Goal: Find contact information: Obtain details needed to contact an individual or organization

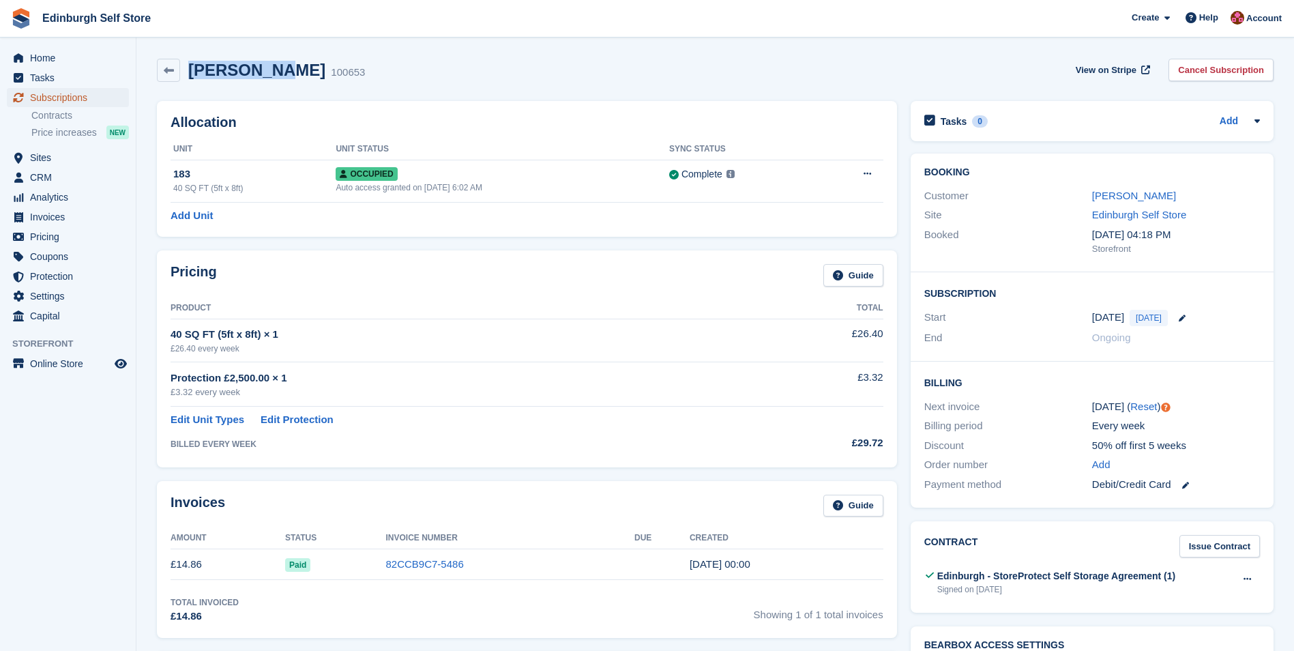
drag, startPoint x: 74, startPoint y: 98, endPoint x: 468, endPoint y: 220, distance: 412.4
click at [74, 98] on span "Subscriptions" at bounding box center [71, 97] width 82 height 19
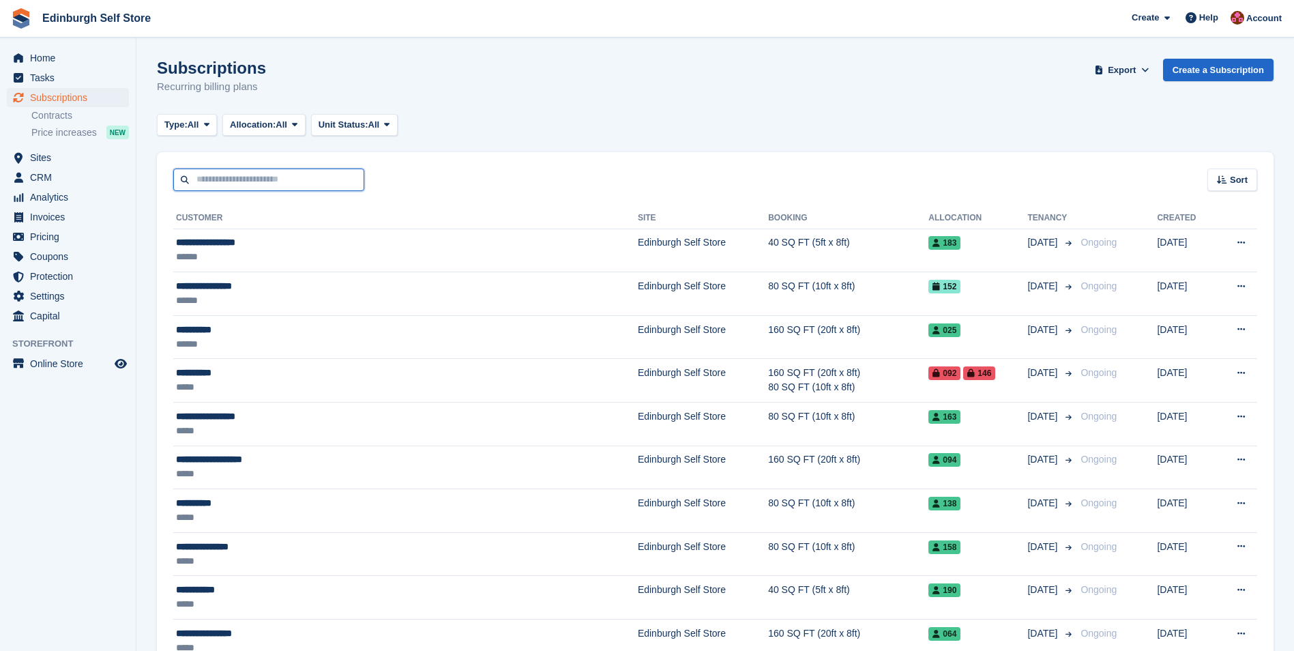
click at [268, 179] on input "text" at bounding box center [268, 180] width 191 height 23
type input "*****"
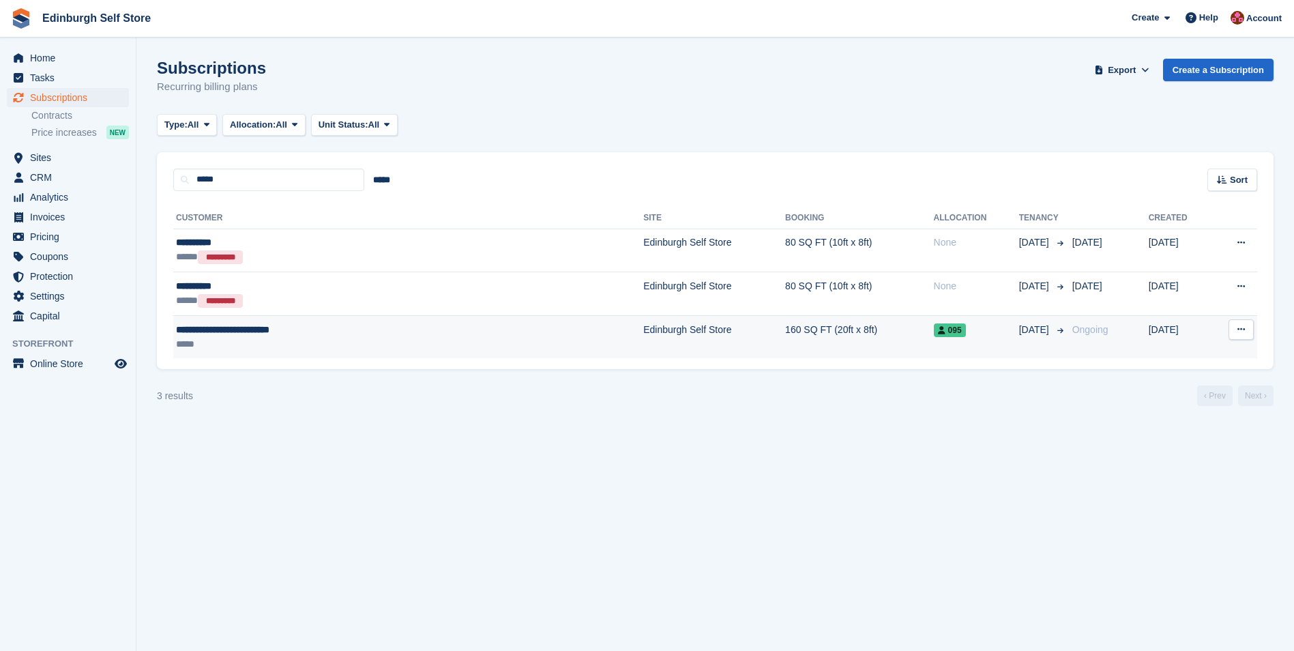
click at [643, 336] on td "Edinburgh Self Store" at bounding box center [714, 336] width 142 height 43
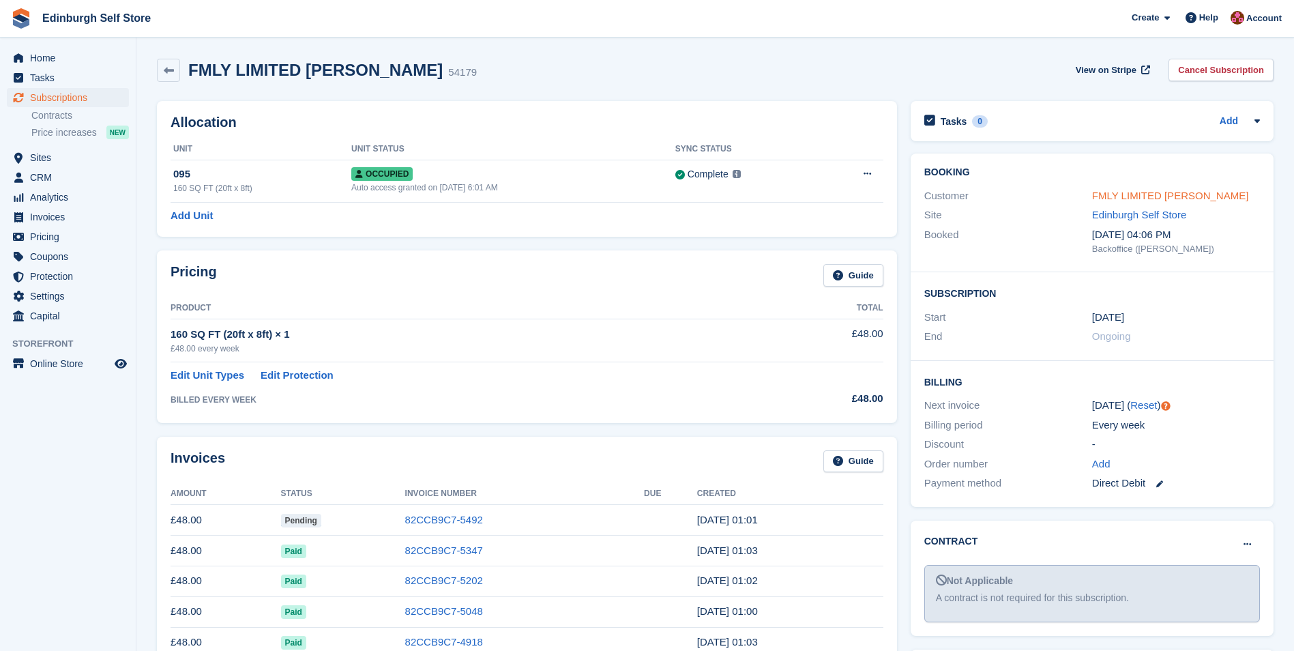
click at [1118, 190] on link "FMLY LIMITED Jamie Thorburn" at bounding box center [1170, 196] width 157 height 12
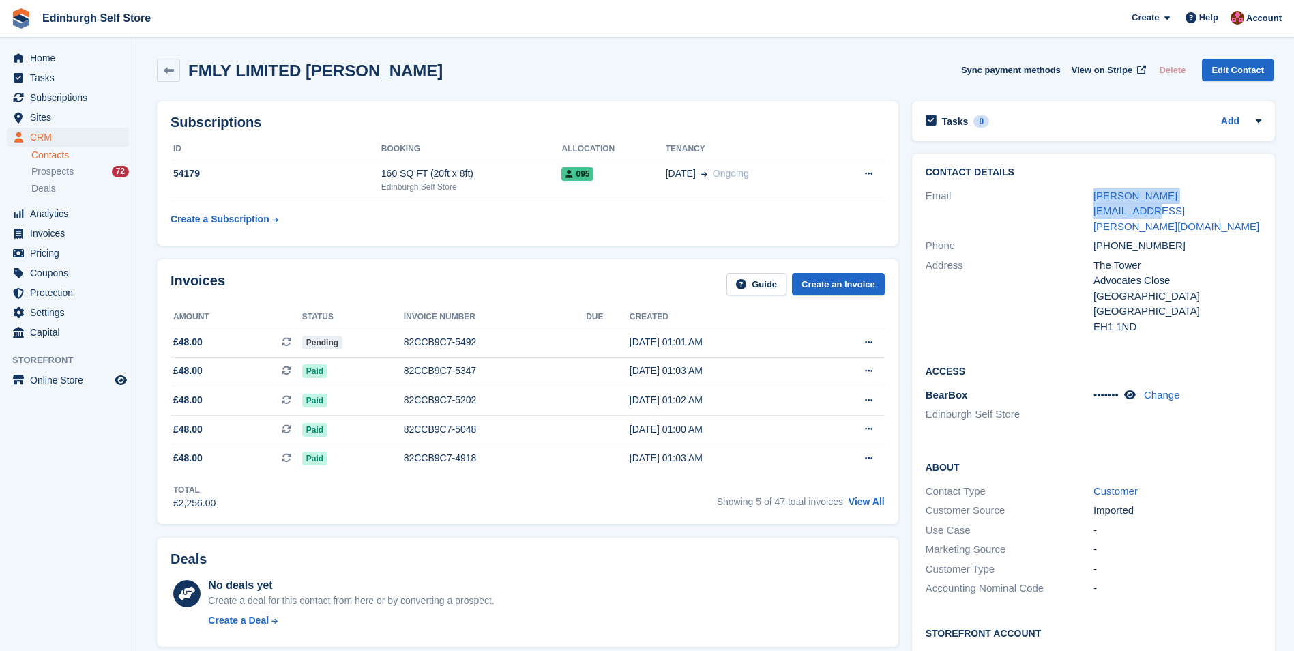
drag, startPoint x: 1221, startPoint y: 197, endPoint x: 1088, endPoint y: 202, distance: 133.2
click at [1088, 202] on div "Email jamie.thorburn@fm-ly.com" at bounding box center [1094, 211] width 336 height 50
drag, startPoint x: 1088, startPoint y: 202, endPoint x: 1124, endPoint y: 197, distance: 36.6
copy div "jamie.thorburn@fm-ly.com"
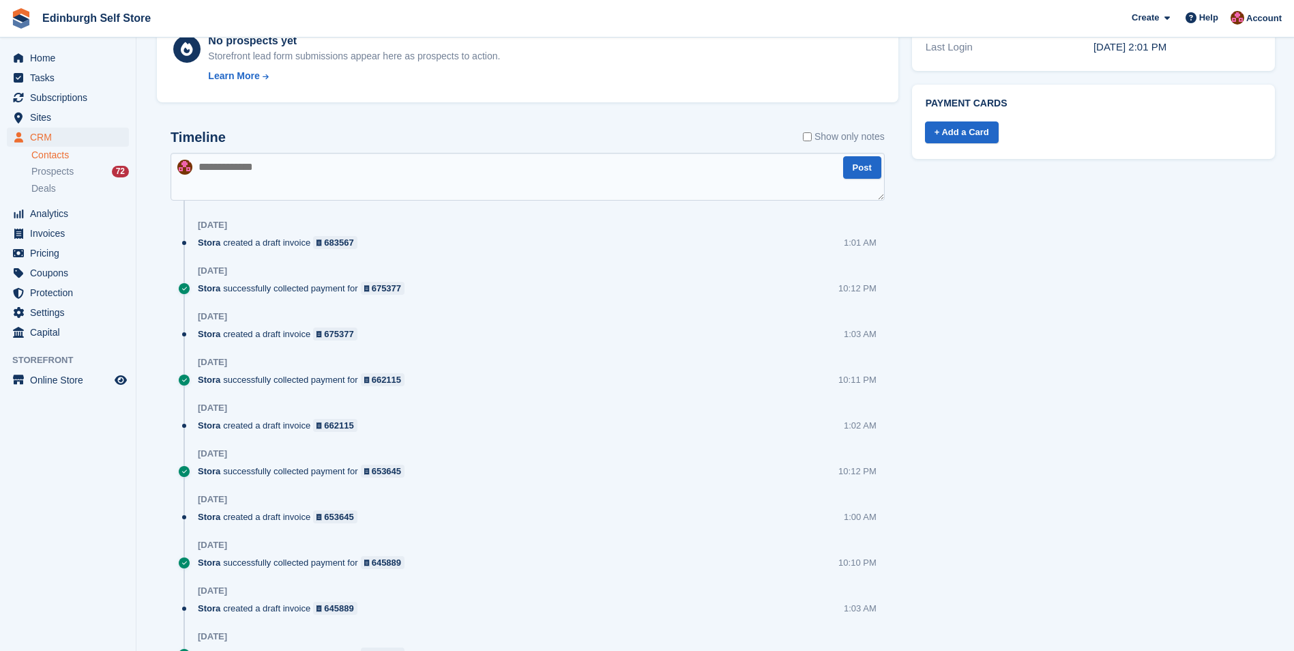
scroll to position [546, 0]
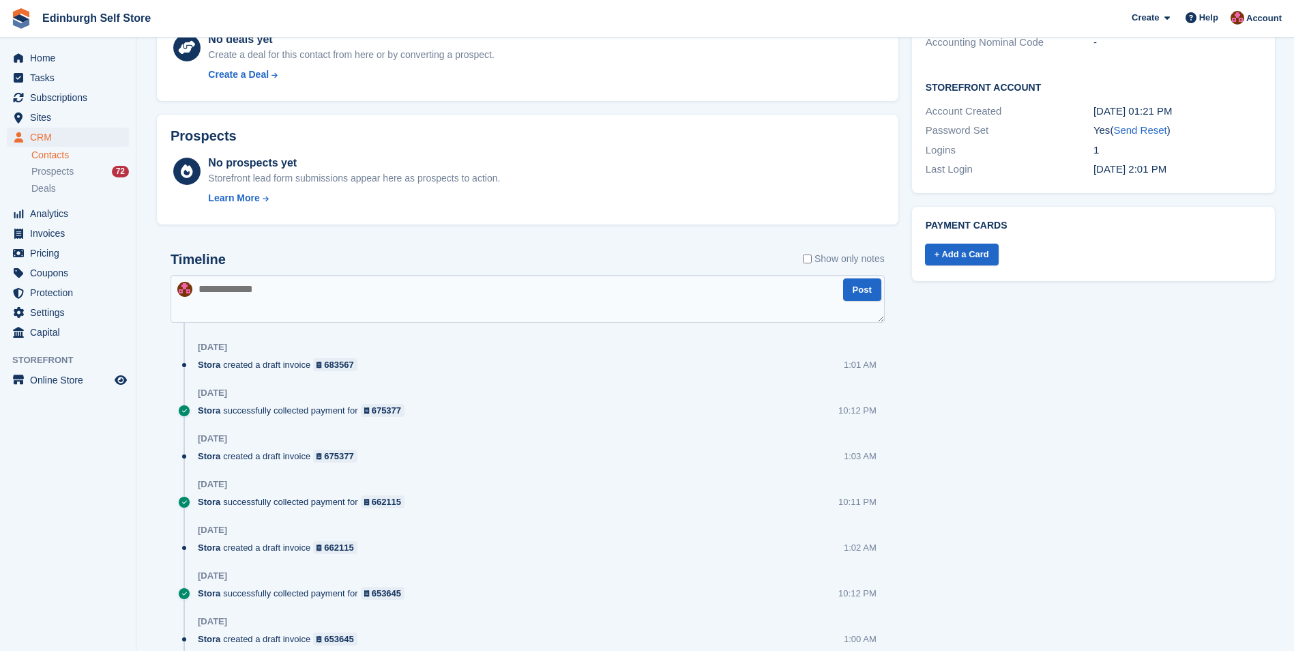
click at [224, 285] on textarea at bounding box center [528, 299] width 714 height 48
paste textarea "**********"
type textarea "**********"
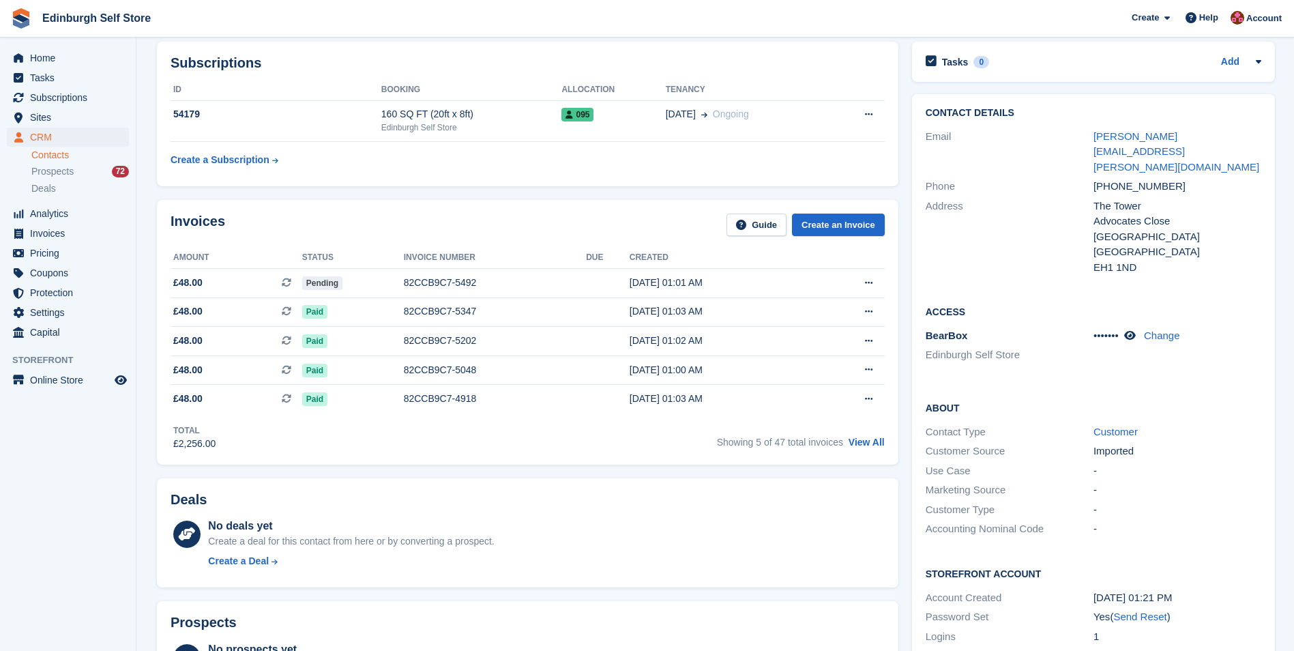
scroll to position [0, 0]
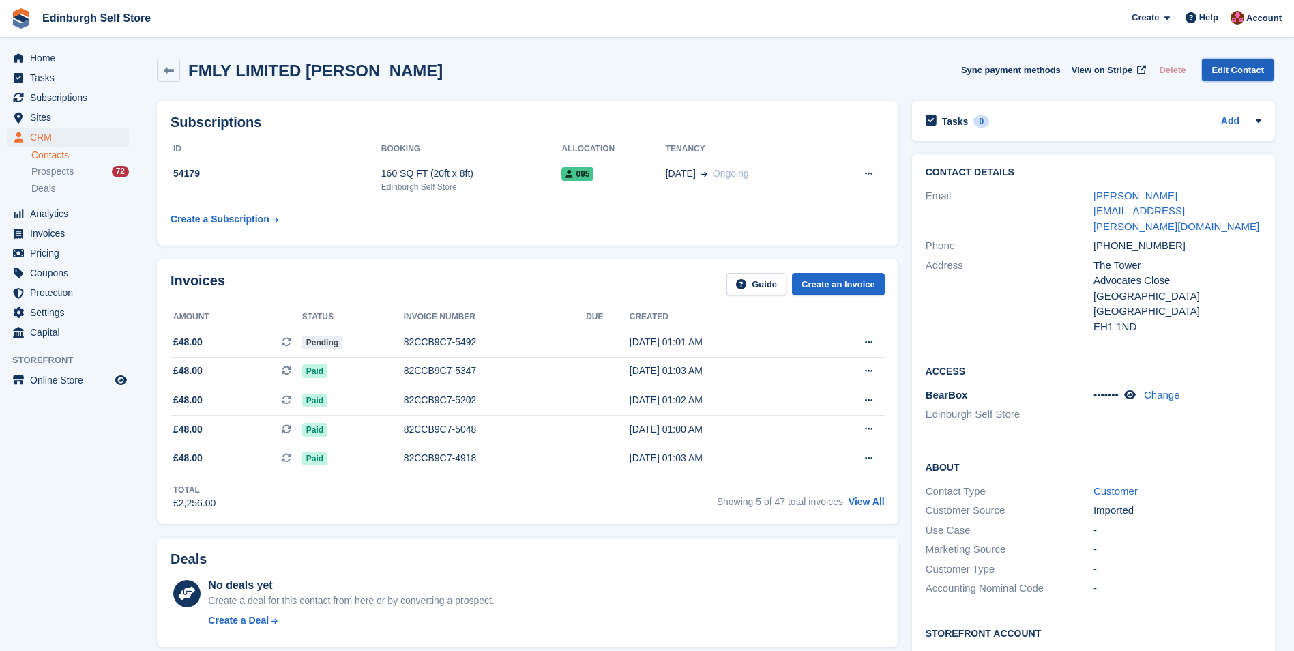
click at [1234, 74] on link "Edit Contact" at bounding box center [1238, 70] width 72 height 23
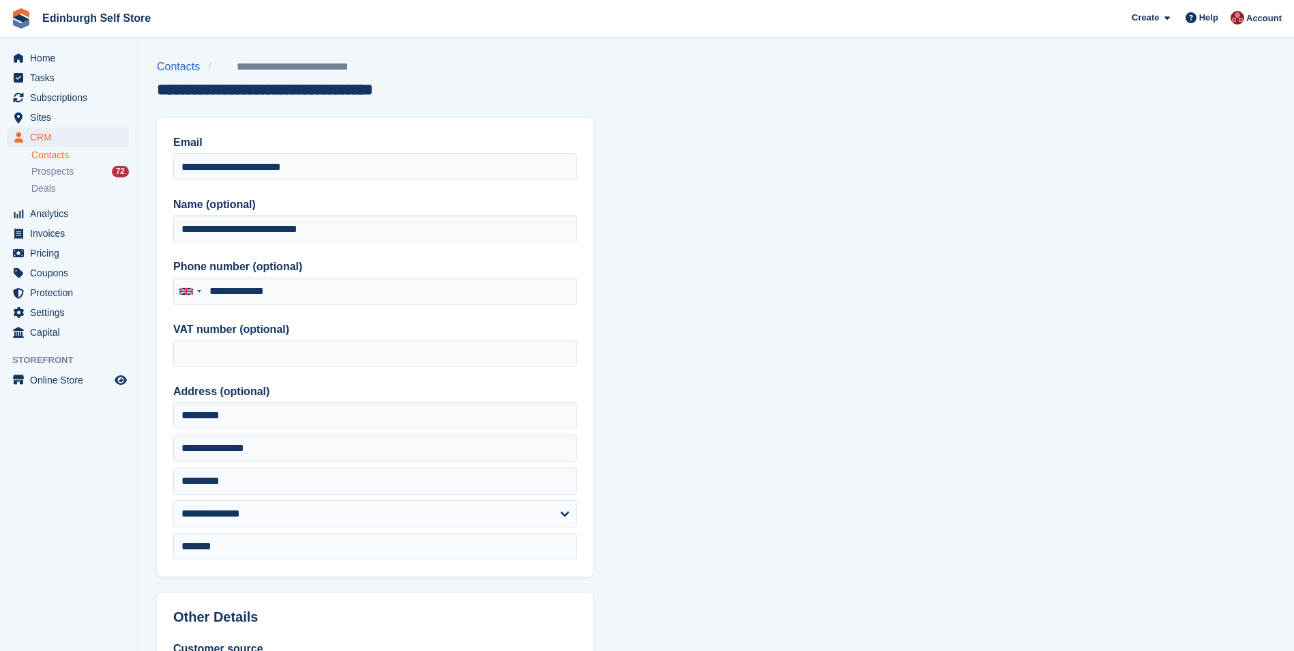
type input "**********"
drag, startPoint x: 335, startPoint y: 166, endPoint x: 108, endPoint y: 171, distance: 227.2
click at [108, 171] on div "Home Tasks Subscriptions Subscriptions Subscriptions Contracts Price increases …" at bounding box center [647, 581] width 1294 height 1163
paste input "**********"
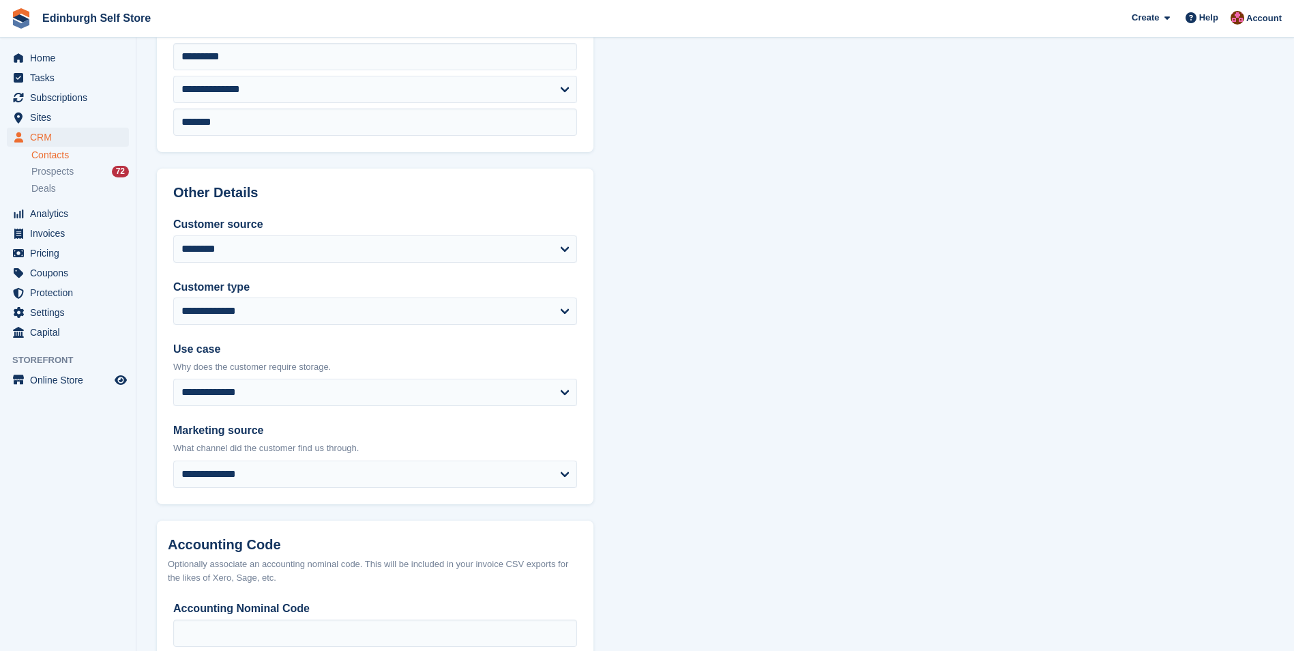
scroll to position [512, 0]
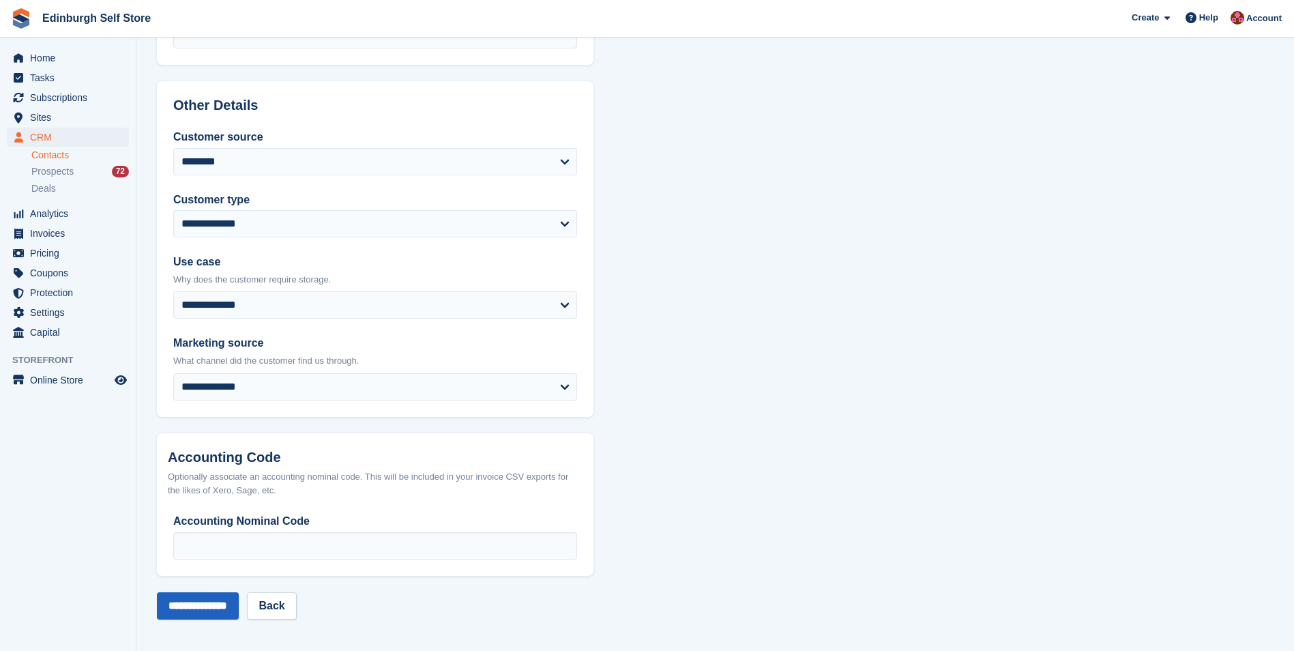
type input "**********"
click at [213, 607] on input "**********" at bounding box center [198, 605] width 82 height 27
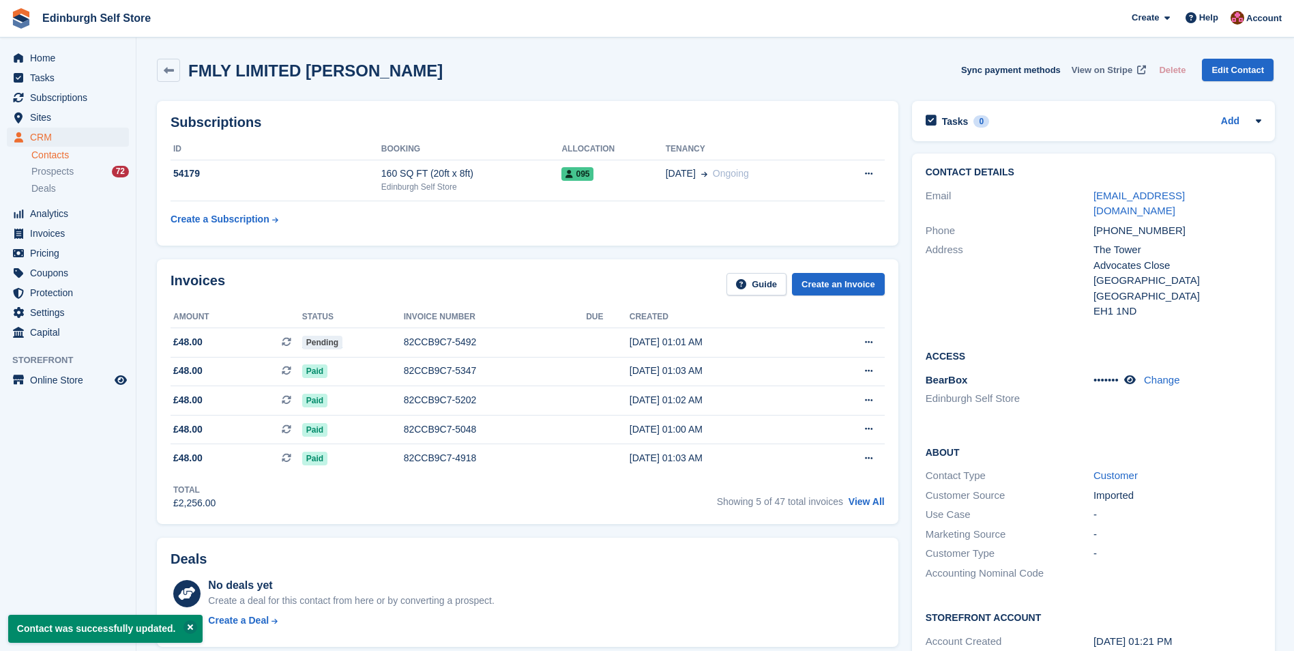
click at [1110, 70] on span "View on Stripe" at bounding box center [1102, 70] width 61 height 14
click at [77, 99] on span "Subscriptions" at bounding box center [71, 97] width 82 height 19
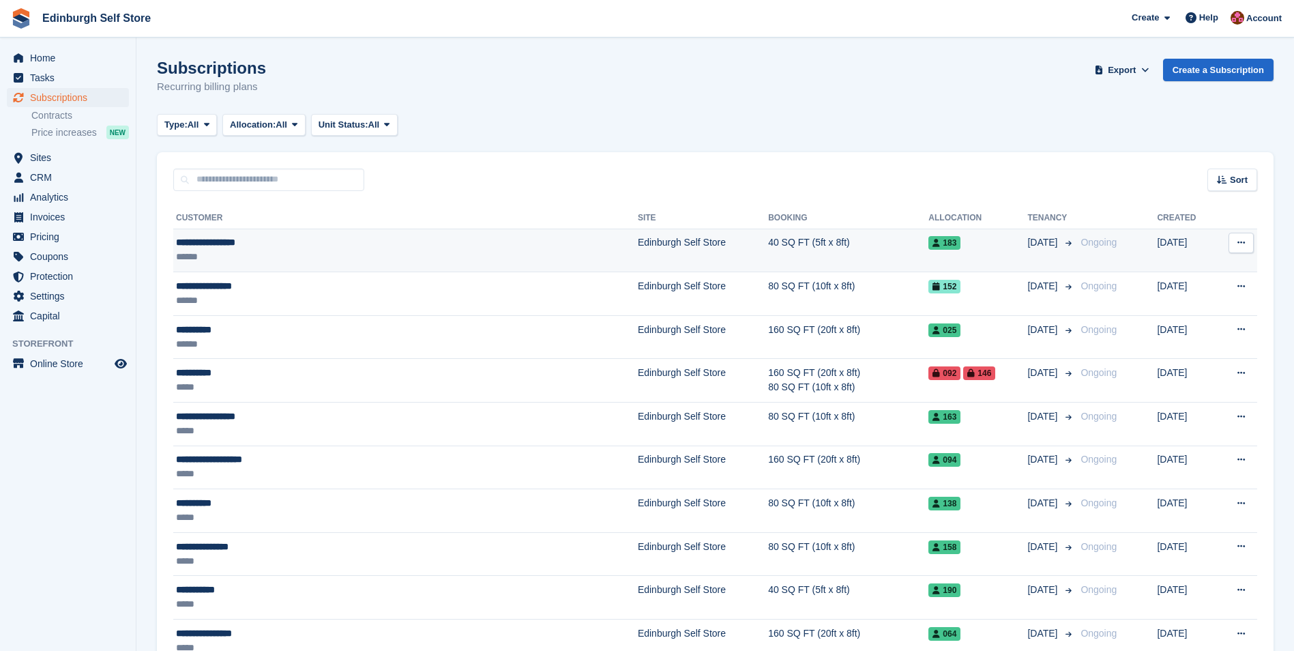
click at [638, 243] on td "Edinburgh Self Store" at bounding box center [703, 251] width 130 height 44
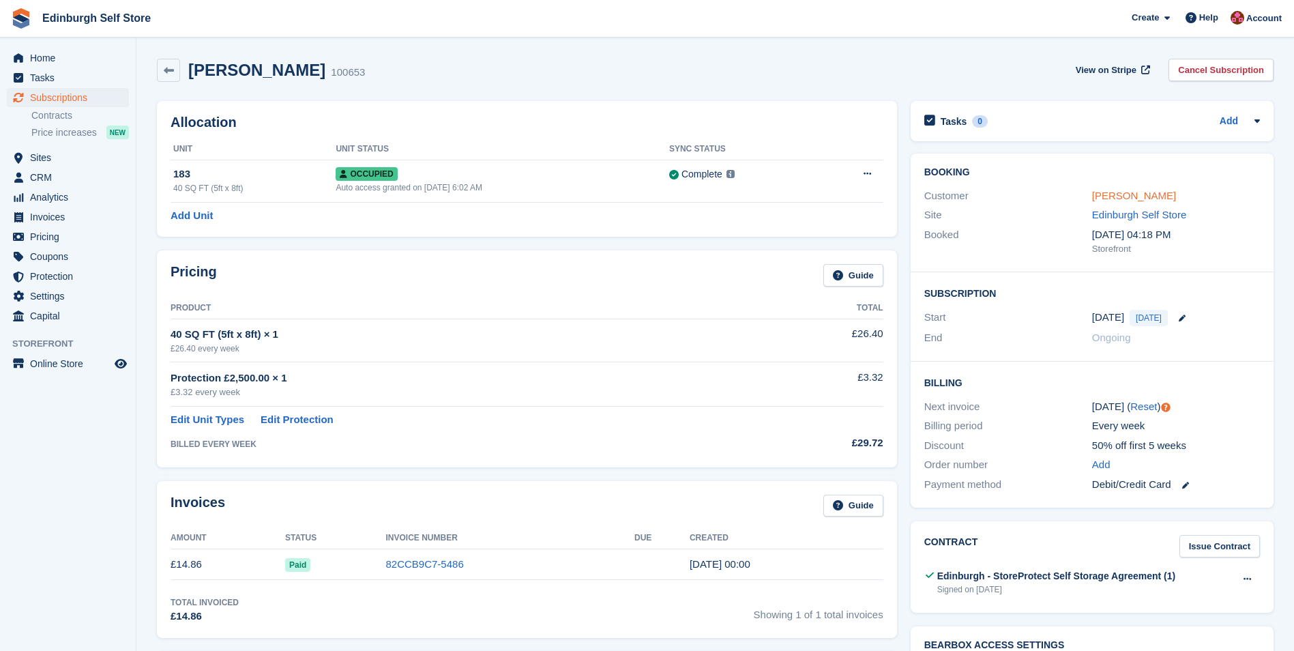
click at [1123, 197] on link "Josep puig Martin" at bounding box center [1134, 196] width 84 height 12
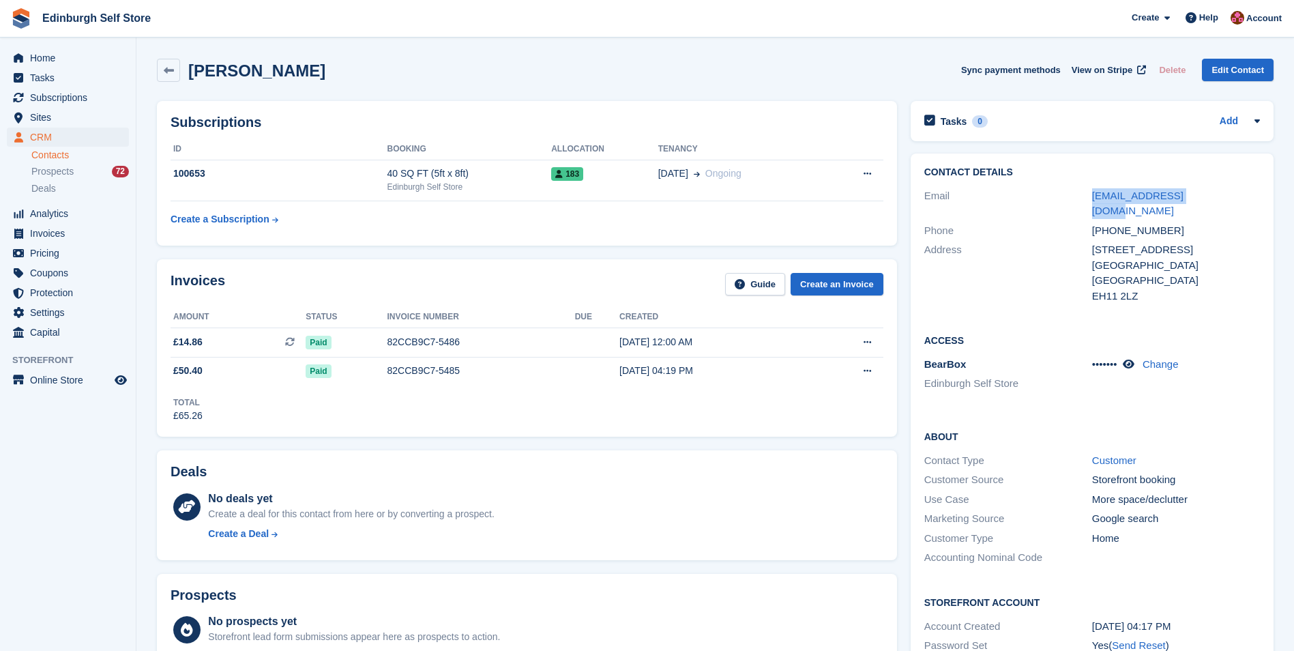
drag, startPoint x: 1215, startPoint y: 194, endPoint x: 1085, endPoint y: 193, distance: 130.3
click at [1085, 193] on div "Email joseppuig9@gmail.com" at bounding box center [1093, 203] width 336 height 35
drag, startPoint x: 1085, startPoint y: 193, endPoint x: 1125, endPoint y: 198, distance: 40.5
copy div "joseppuig9@gmail.com"
drag, startPoint x: 1173, startPoint y: 213, endPoint x: 1079, endPoint y: 218, distance: 93.6
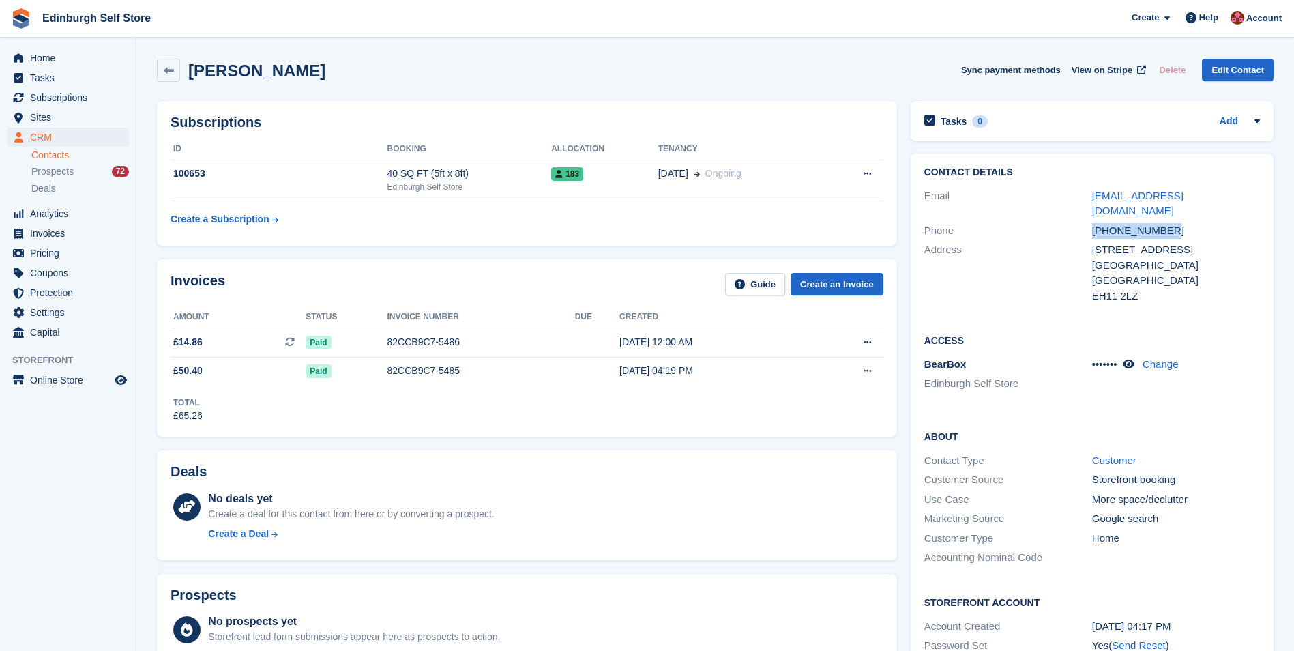
click at [1079, 221] on div "Phone +447909497562" at bounding box center [1093, 231] width 336 height 20
drag, startPoint x: 1079, startPoint y: 218, endPoint x: 1111, endPoint y: 214, distance: 31.6
copy div "+447909497562"
drag, startPoint x: 1149, startPoint y: 282, endPoint x: 1086, endPoint y: 244, distance: 73.5
click at [1086, 244] on div "Address 8 Gorgie Road Edinburgh United Kingdom EH11 2LZ" at bounding box center [1093, 273] width 336 height 66
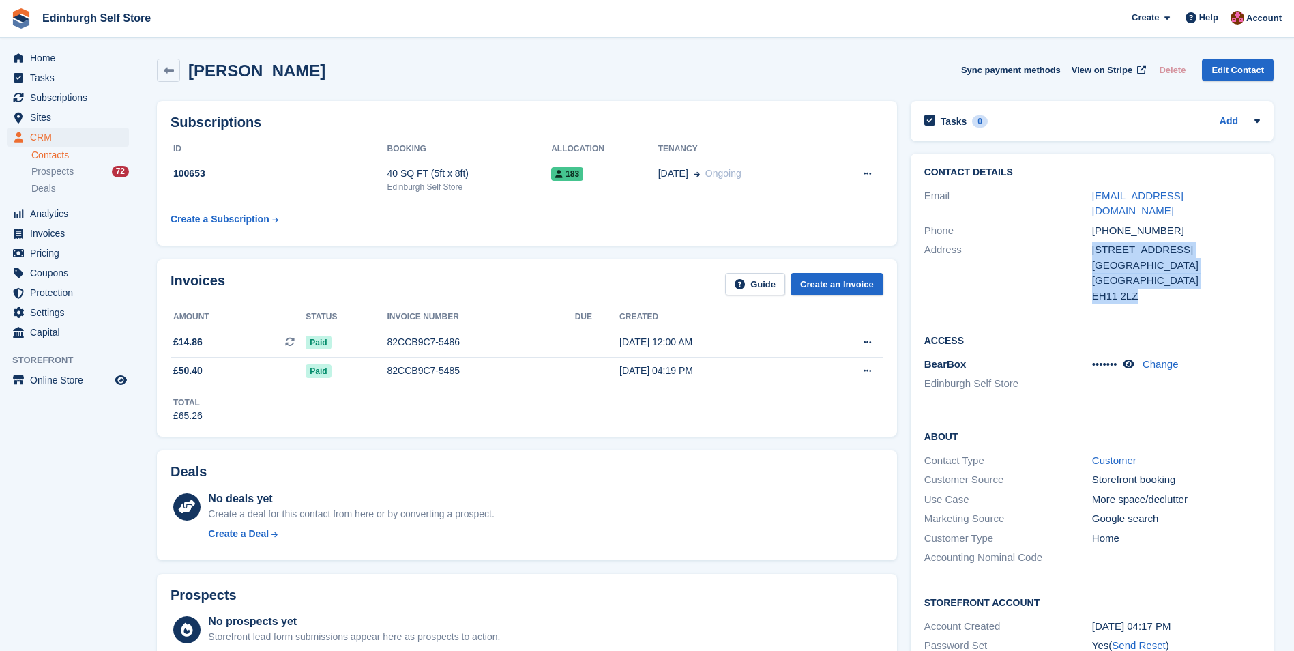
drag, startPoint x: 1086, startPoint y: 244, endPoint x: 1120, endPoint y: 242, distance: 33.5
copy div "8 Gorgie Road Edinburgh United Kingdom EH11 2LZ"
drag, startPoint x: 1206, startPoint y: 195, endPoint x: 1088, endPoint y: 197, distance: 117.4
click at [1088, 197] on div "Email joseppuig9@gmail.com" at bounding box center [1093, 203] width 336 height 35
drag, startPoint x: 1088, startPoint y: 197, endPoint x: 1111, endPoint y: 195, distance: 23.3
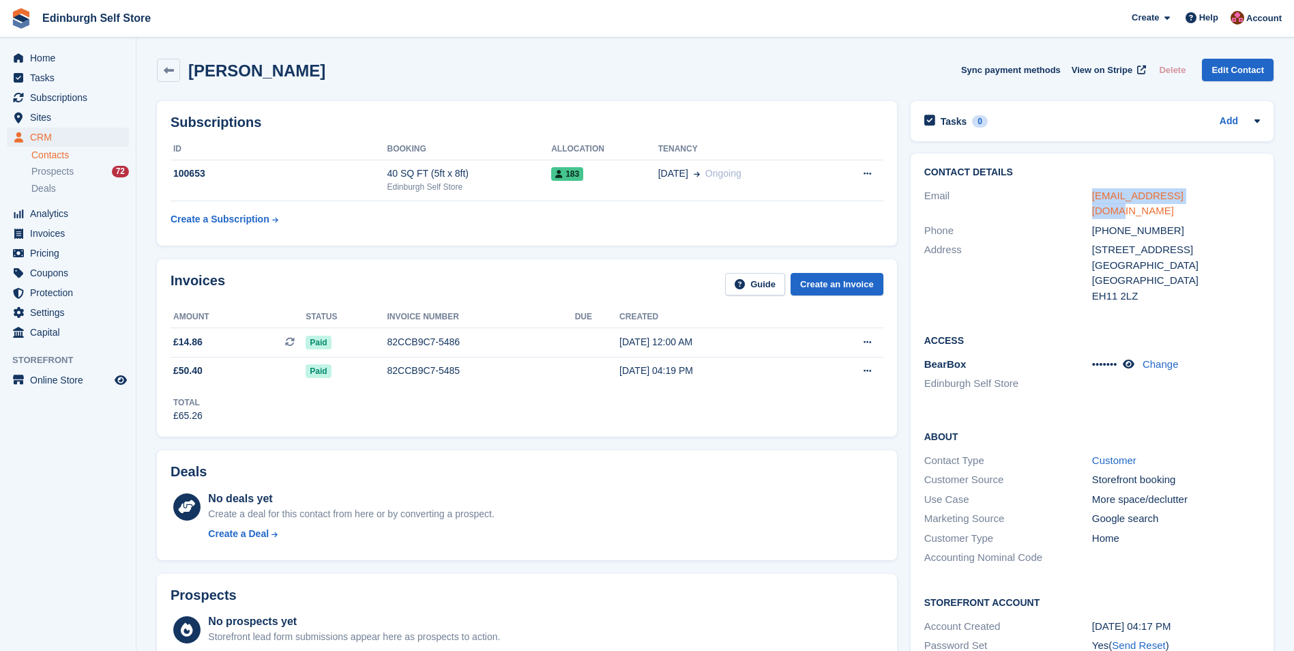
copy div "joseppuig9@gmail.com"
drag, startPoint x: 334, startPoint y: 69, endPoint x: 190, endPoint y: 75, distance: 144.1
click at [190, 75] on div "Josep puig Martin Sync payment methods View on Stripe Delete Edit Contact" at bounding box center [715, 70] width 1117 height 23
drag, startPoint x: 190, startPoint y: 75, endPoint x: 237, endPoint y: 78, distance: 47.2
copy h2 "Josep puig Martin"
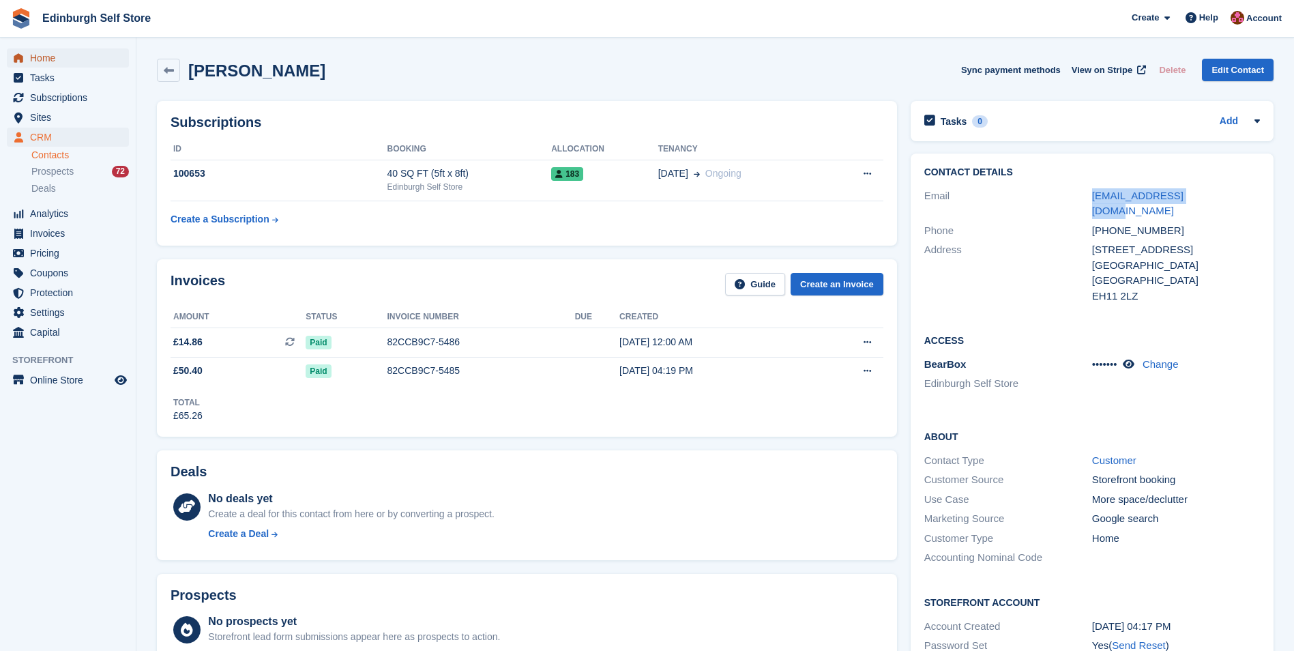
click at [57, 57] on span "Home" at bounding box center [71, 57] width 82 height 19
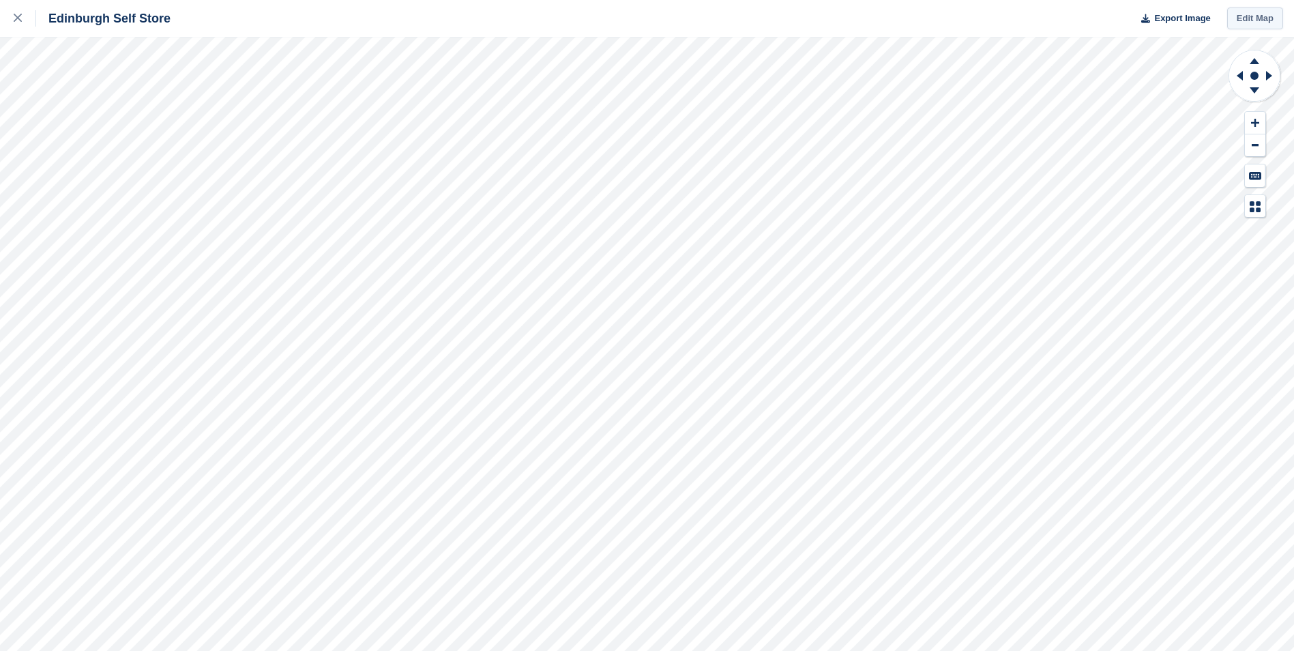
drag, startPoint x: 1246, startPoint y: 18, endPoint x: 1203, endPoint y: 35, distance: 46.0
click at [1245, 18] on link "Edit Map" at bounding box center [1255, 19] width 56 height 23
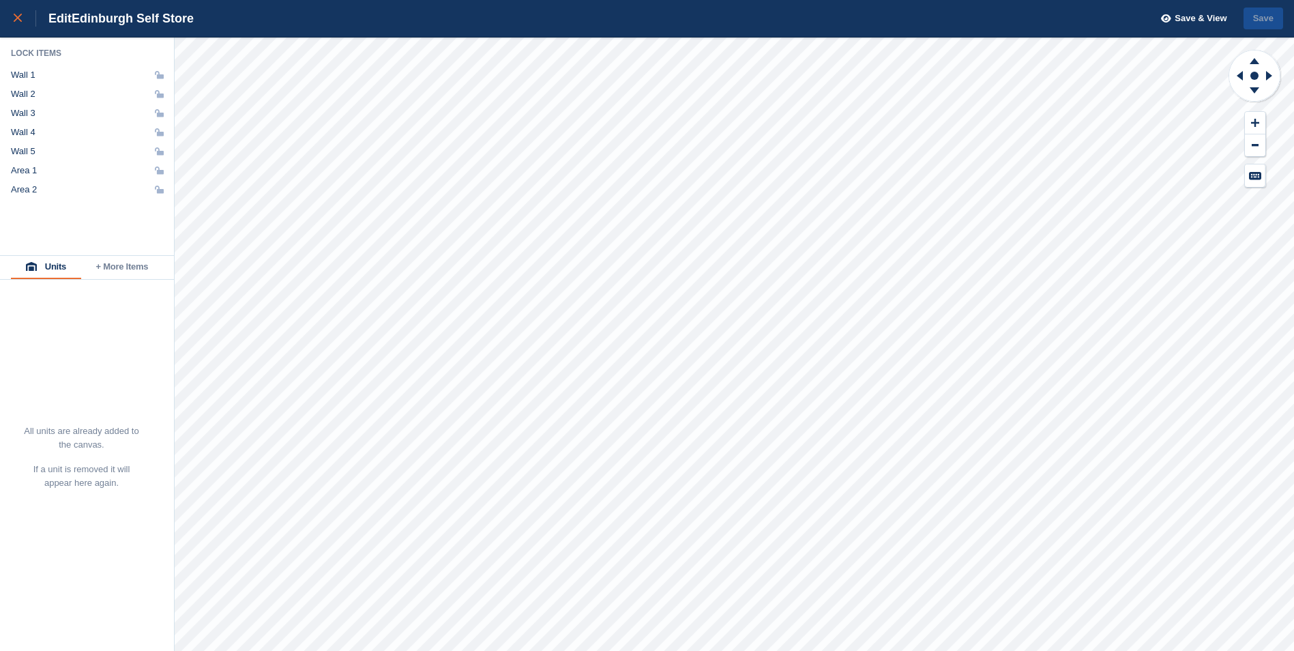
click at [18, 17] on icon at bounding box center [18, 18] width 8 height 8
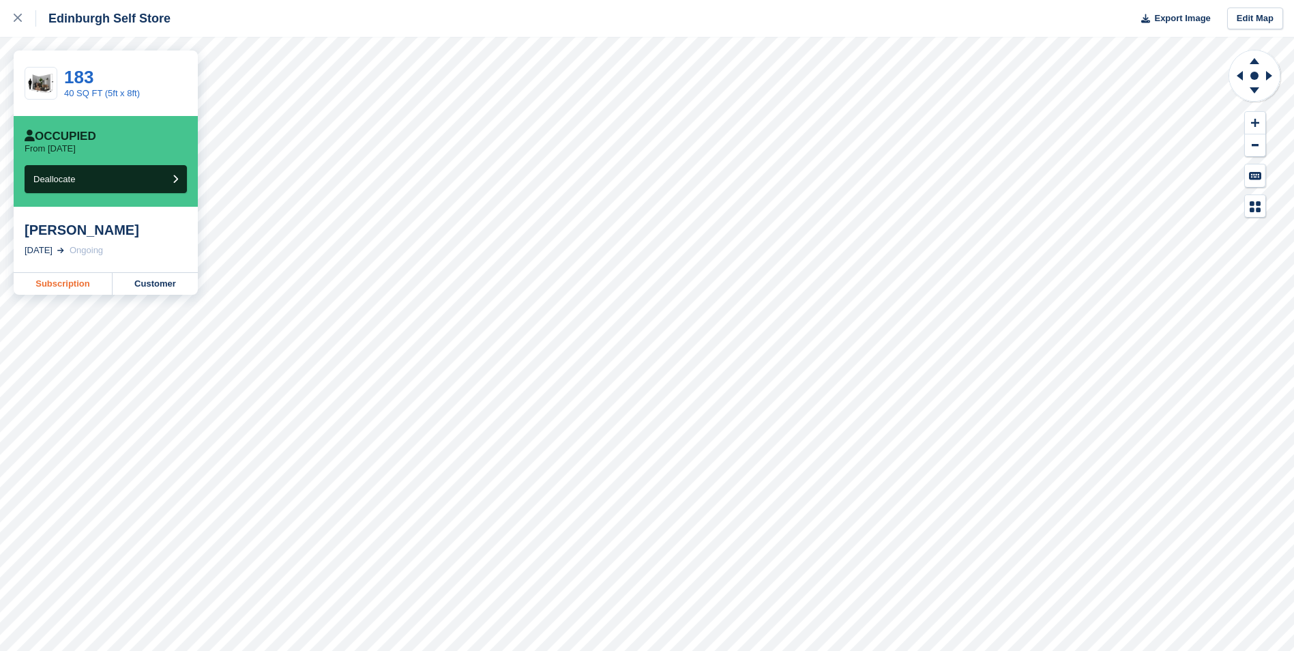
click at [59, 285] on link "Subscription" at bounding box center [63, 284] width 99 height 22
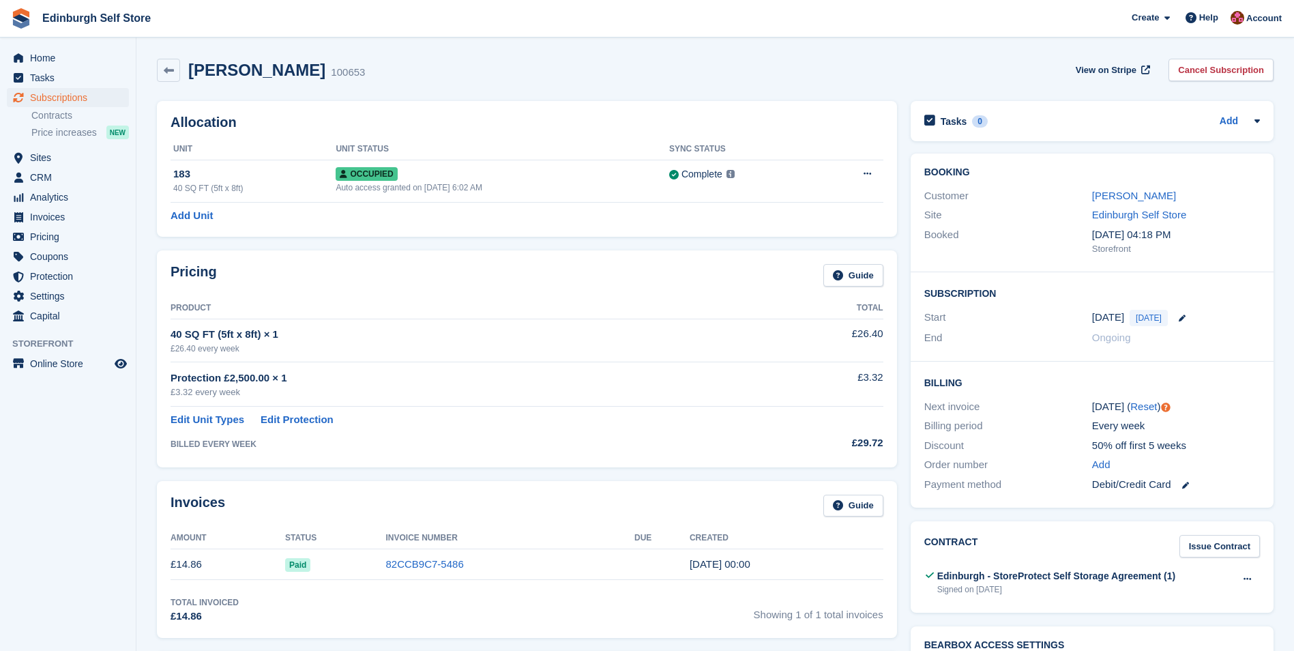
drag, startPoint x: 1139, startPoint y: 197, endPoint x: 1114, endPoint y: 206, distance: 27.4
click at [1139, 197] on link "[PERSON_NAME]" at bounding box center [1134, 196] width 84 height 12
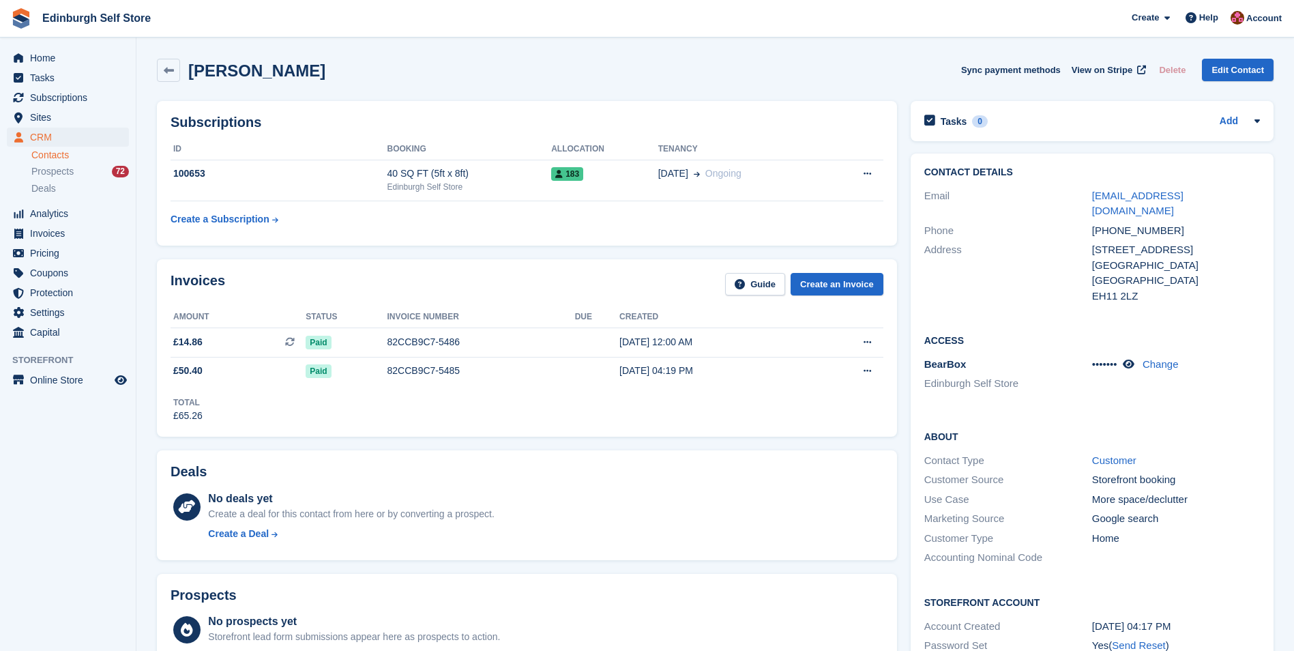
drag, startPoint x: 1194, startPoint y: 394, endPoint x: 1187, endPoint y: 393, distance: 7.6
click at [1194, 394] on div "Access BearBox Edinburgh Self Store ••••••• Change" at bounding box center [1092, 367] width 363 height 96
click at [1135, 359] on icon at bounding box center [1129, 364] width 12 height 10
drag, startPoint x: 1126, startPoint y: 346, endPoint x: 1094, endPoint y: 346, distance: 32.1
click at [1094, 357] on div "158590 Change" at bounding box center [1176, 365] width 168 height 16
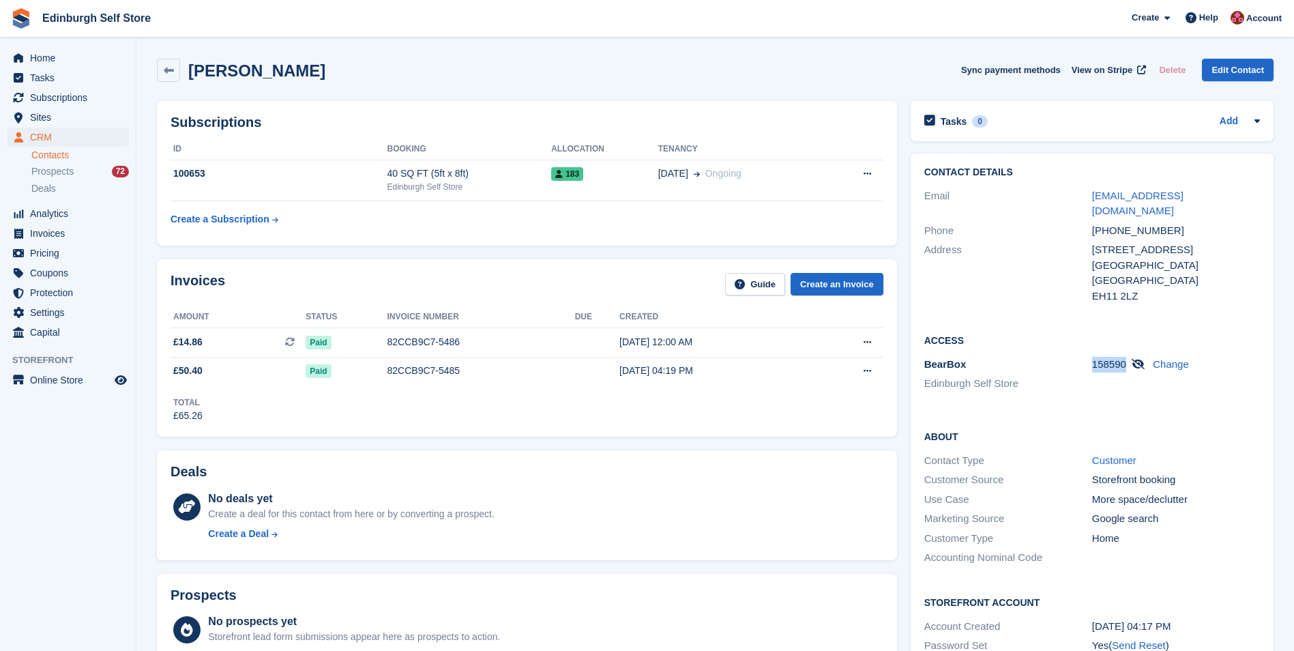
drag, startPoint x: 1094, startPoint y: 346, endPoint x: 1101, endPoint y: 349, distance: 8.2
copy span "158590"
